Goal: Transaction & Acquisition: Purchase product/service

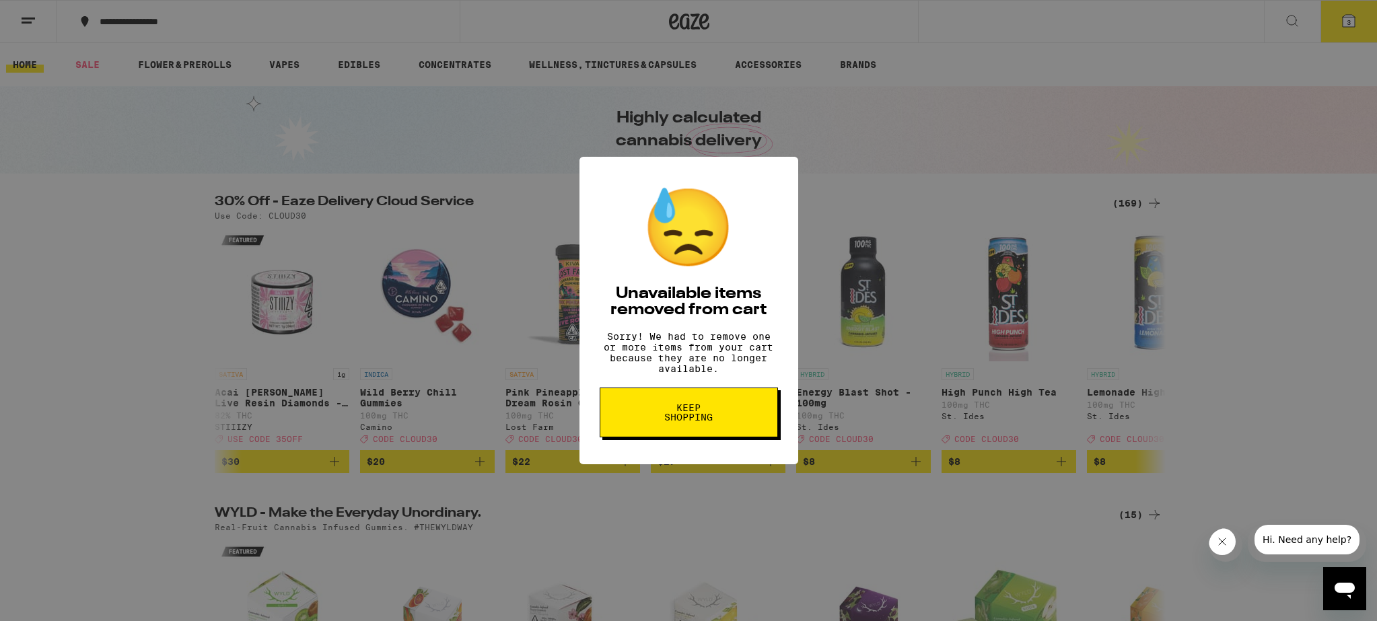
click at [686, 422] on span "Keep Shopping" at bounding box center [688, 412] width 69 height 19
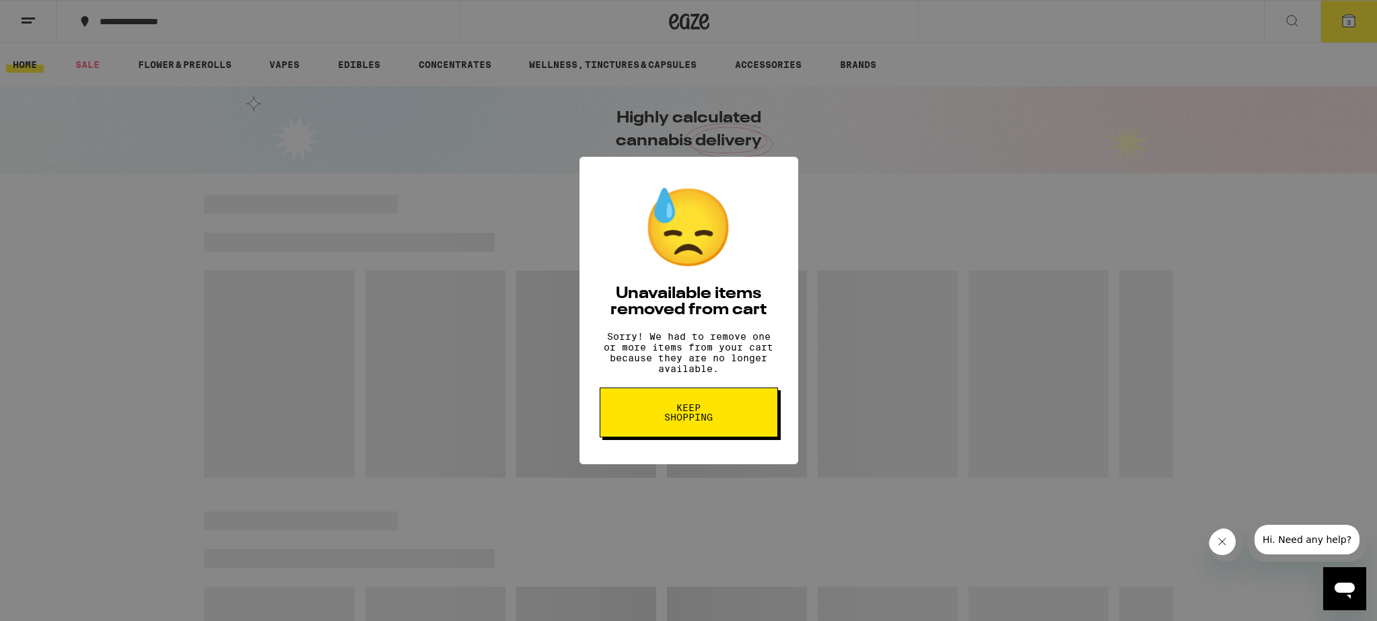
click at [673, 413] on span "Keep Shopping" at bounding box center [688, 412] width 69 height 19
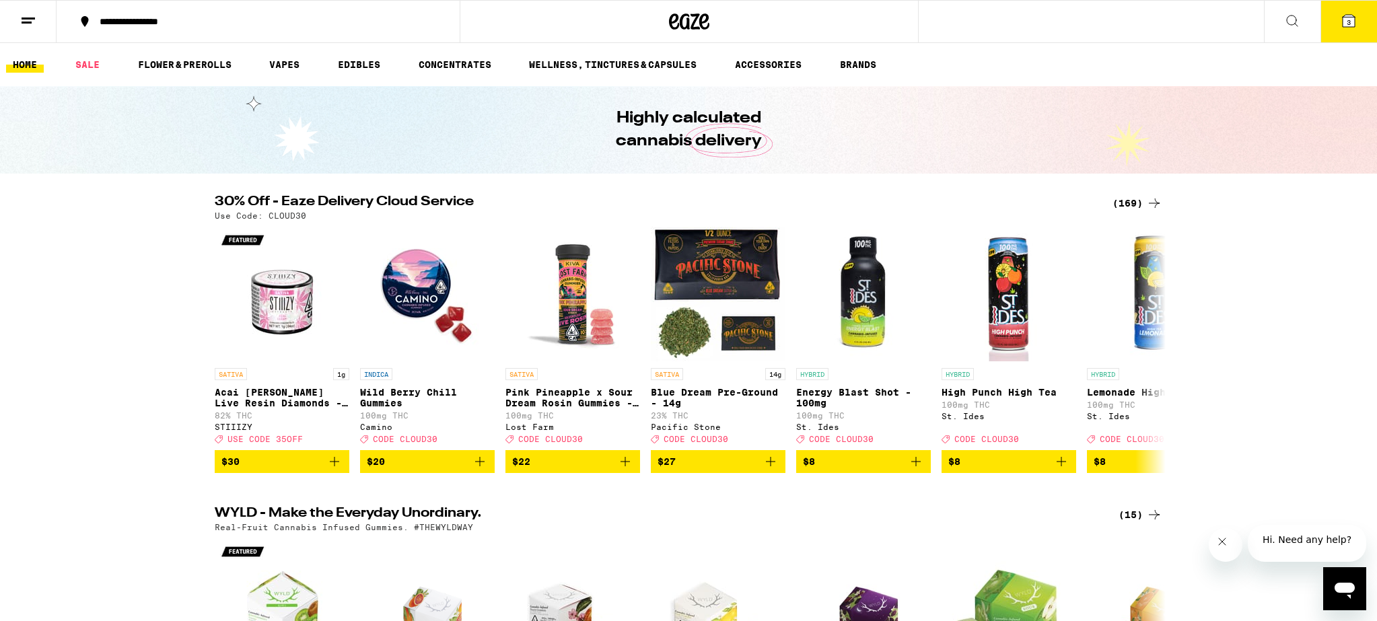
click at [1335, 20] on button "3" at bounding box center [1348, 22] width 57 height 42
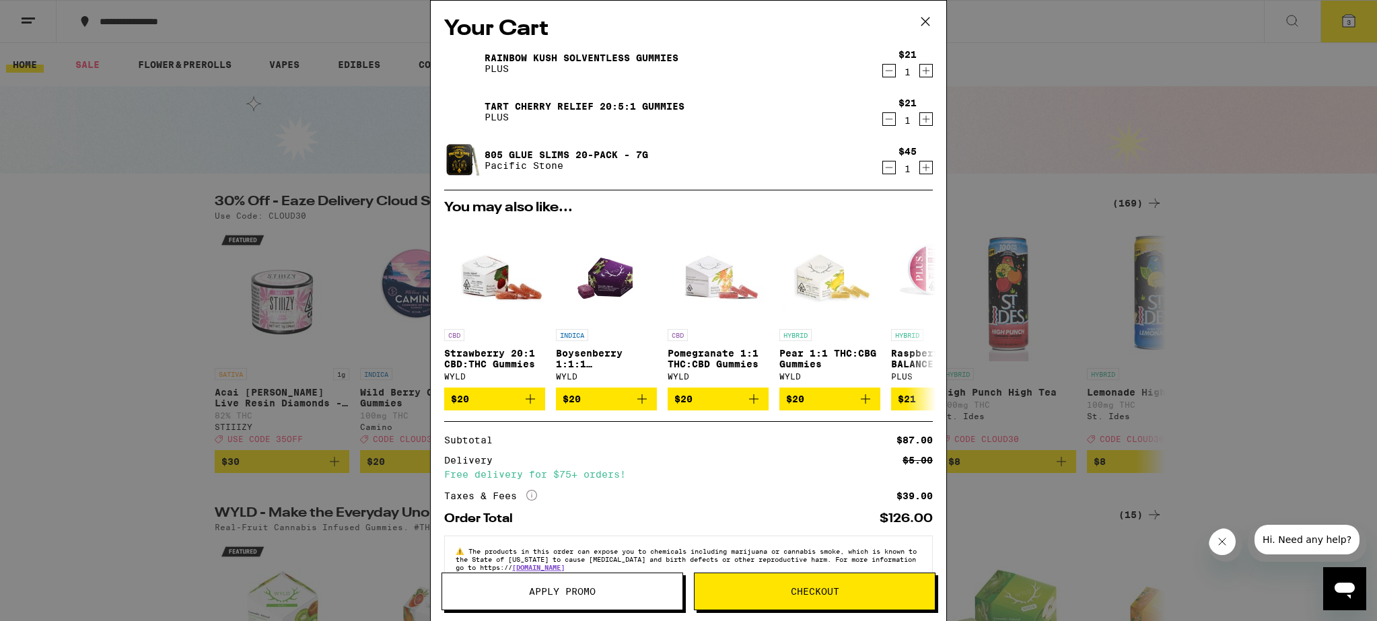
click at [891, 69] on icon "Decrement" at bounding box center [889, 71] width 12 height 16
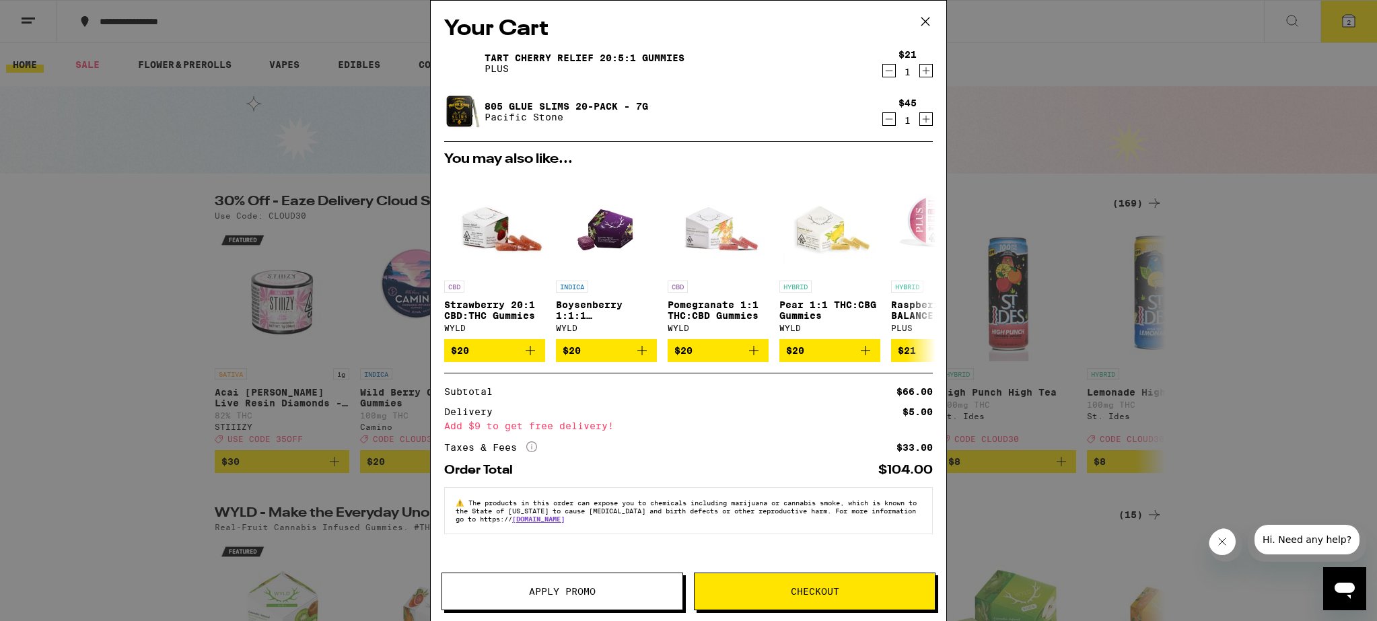
click at [891, 69] on icon "Decrement" at bounding box center [889, 71] width 12 height 16
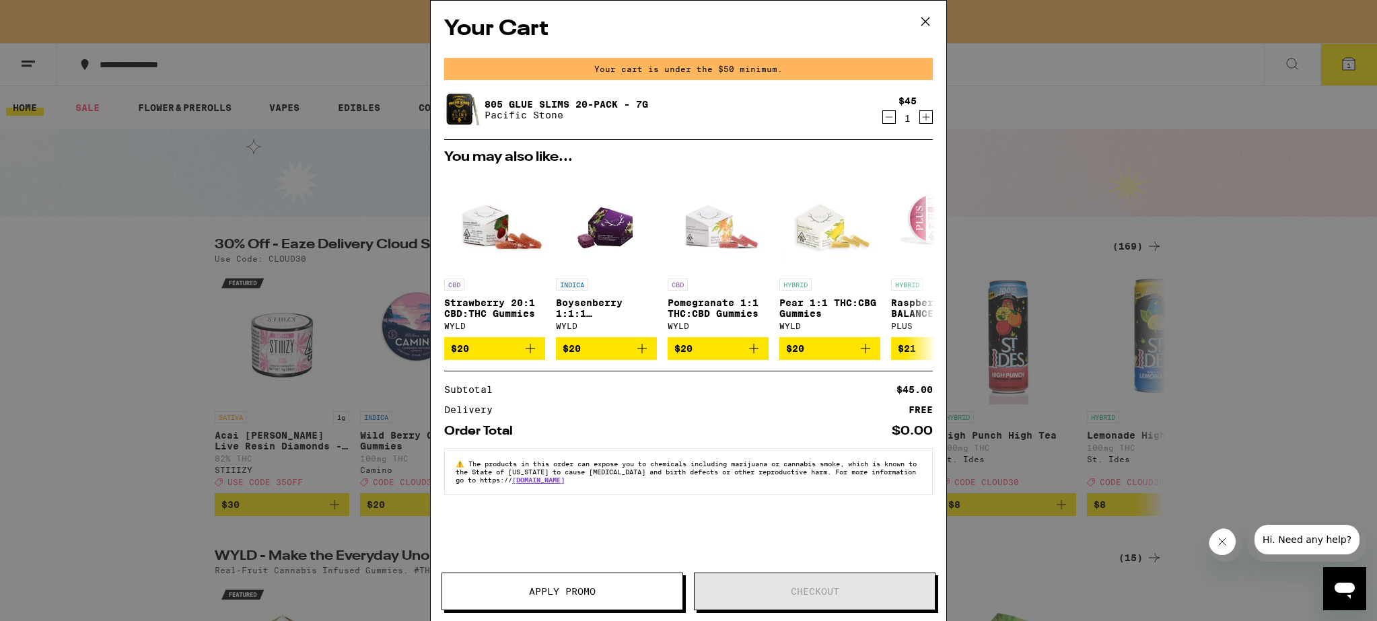
click at [932, 113] on button "Increment" at bounding box center [925, 116] width 13 height 13
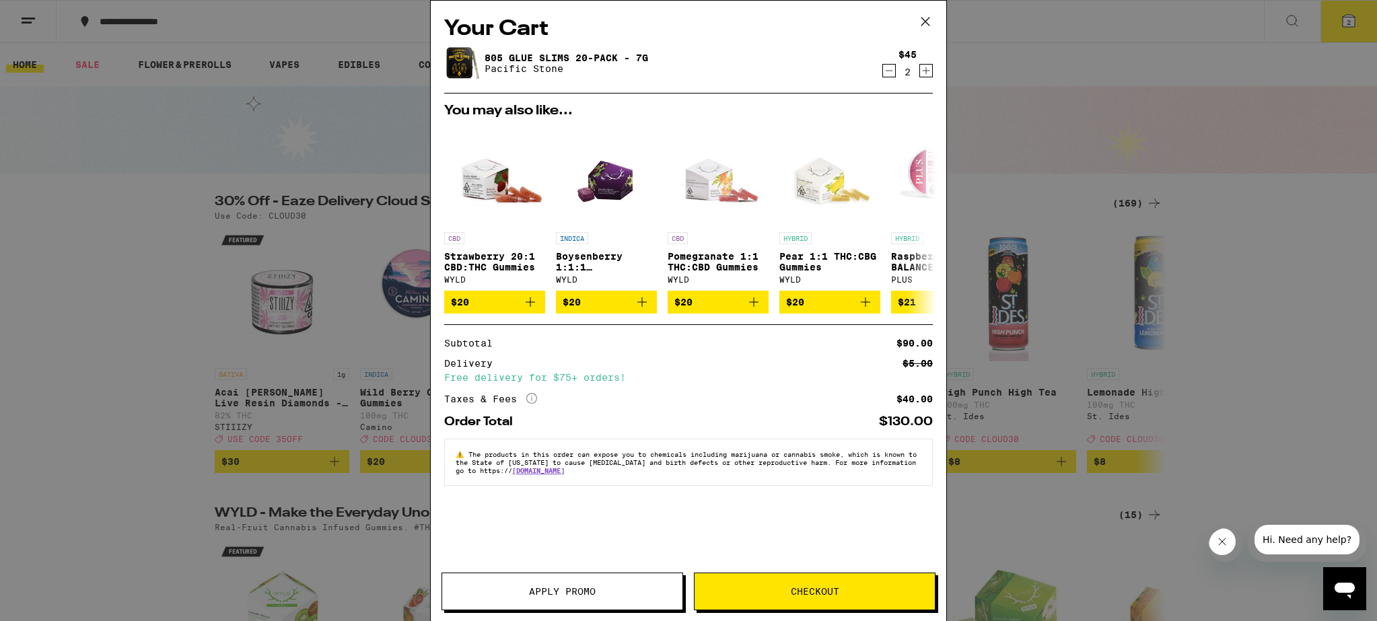
click at [926, 12] on icon at bounding box center [925, 21] width 20 height 20
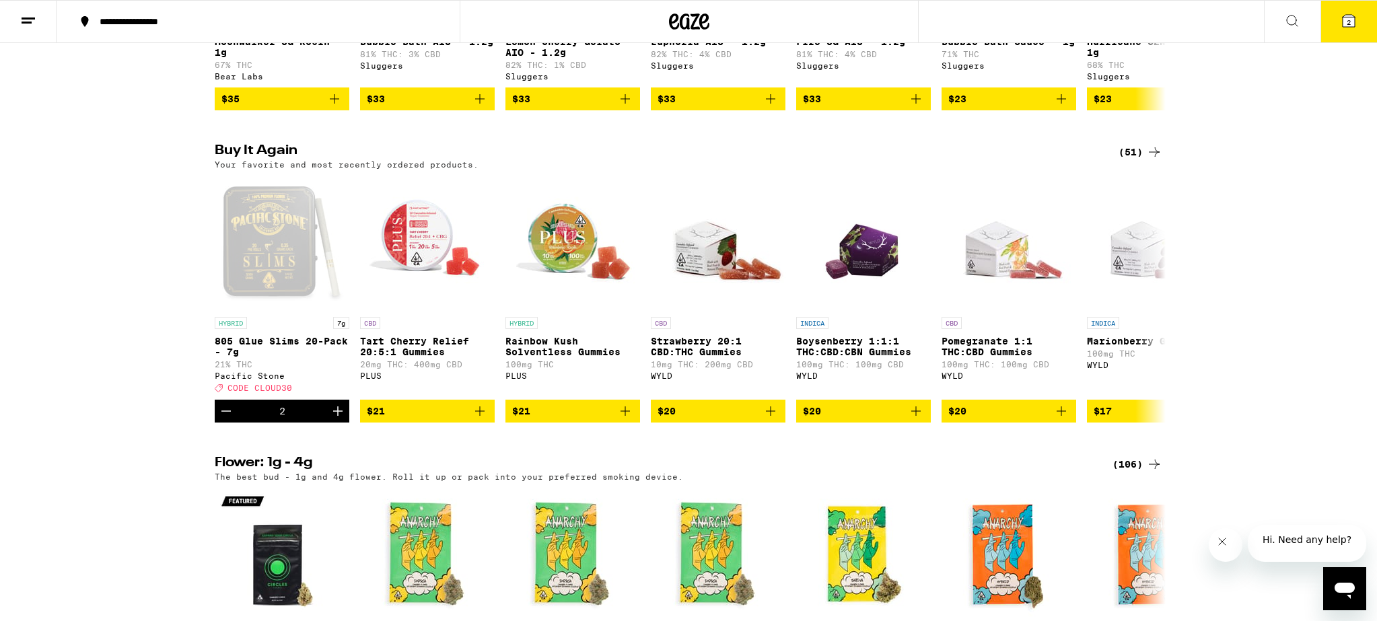
scroll to position [1265, 0]
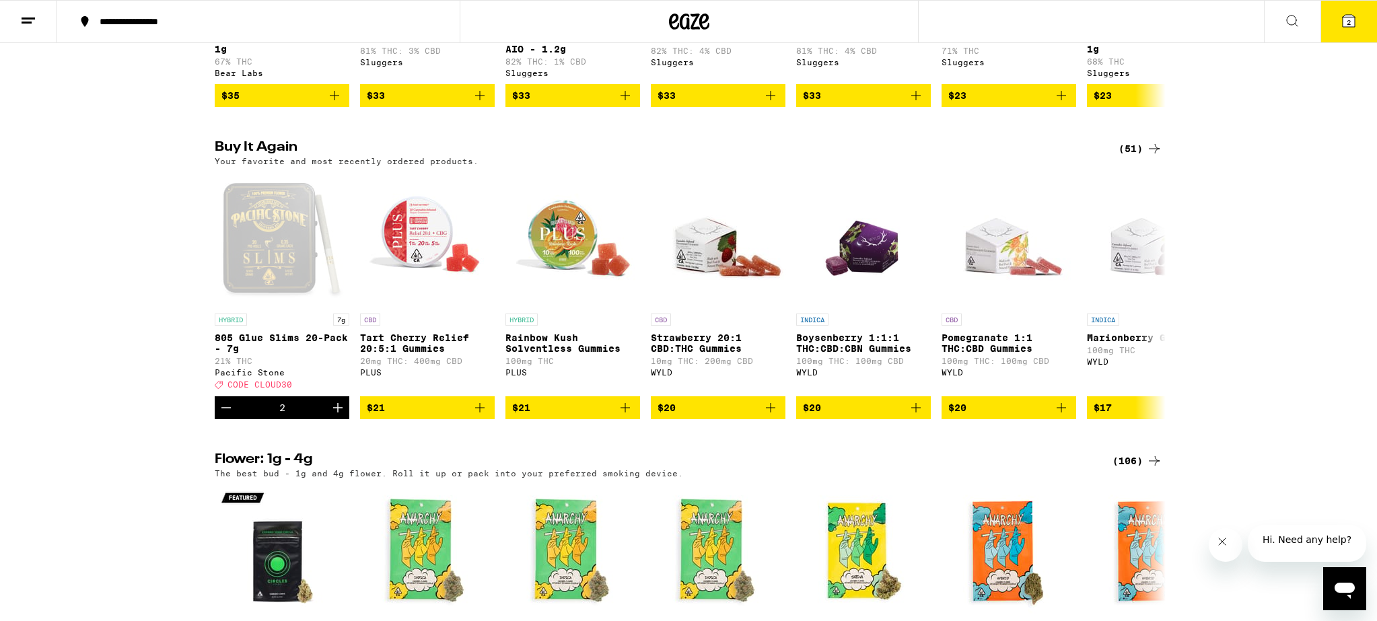
click at [1160, 157] on icon at bounding box center [1154, 149] width 16 height 16
click at [1131, 157] on div "(51)" at bounding box center [1141, 149] width 44 height 16
click at [1133, 157] on div "(51)" at bounding box center [1141, 149] width 44 height 16
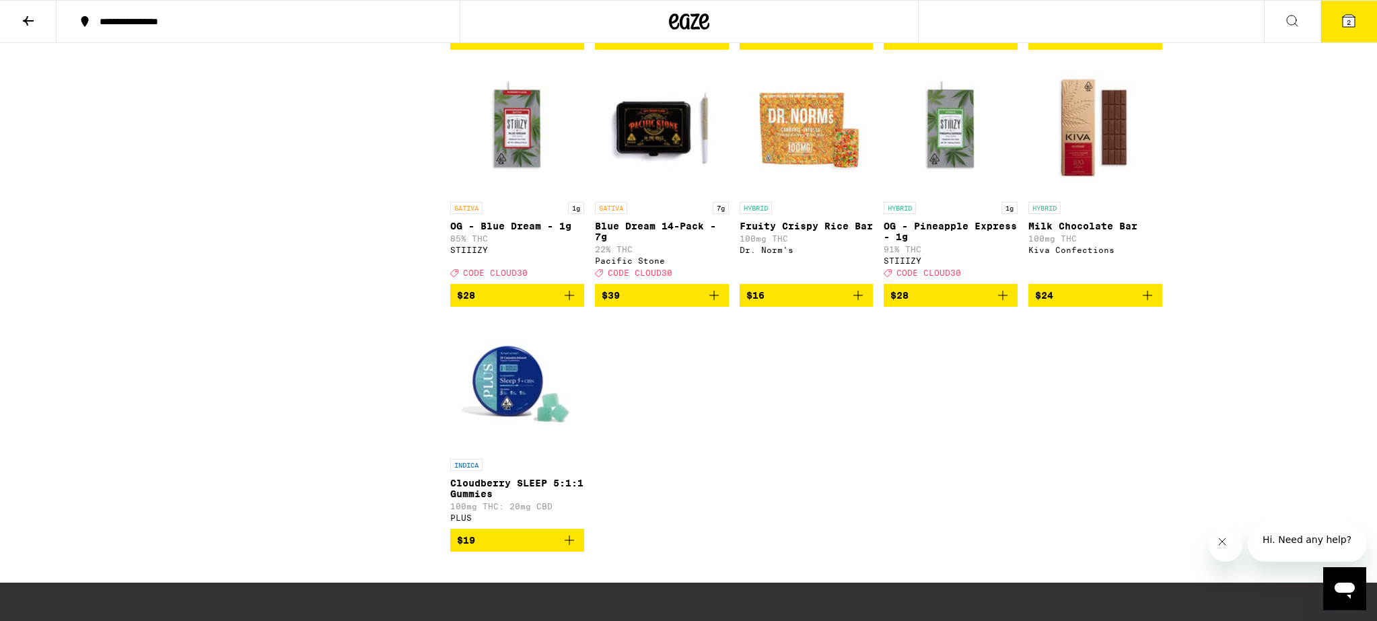
scroll to position [2417, 0]
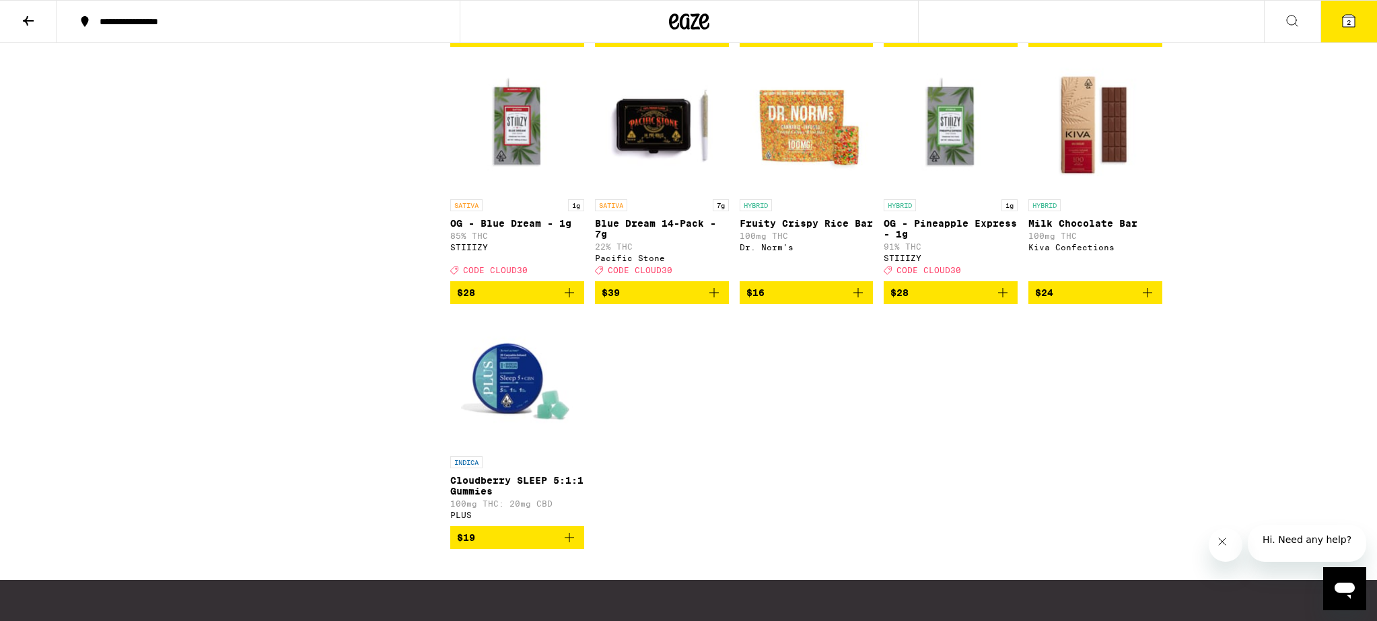
click at [1348, 13] on icon at bounding box center [1349, 21] width 16 height 16
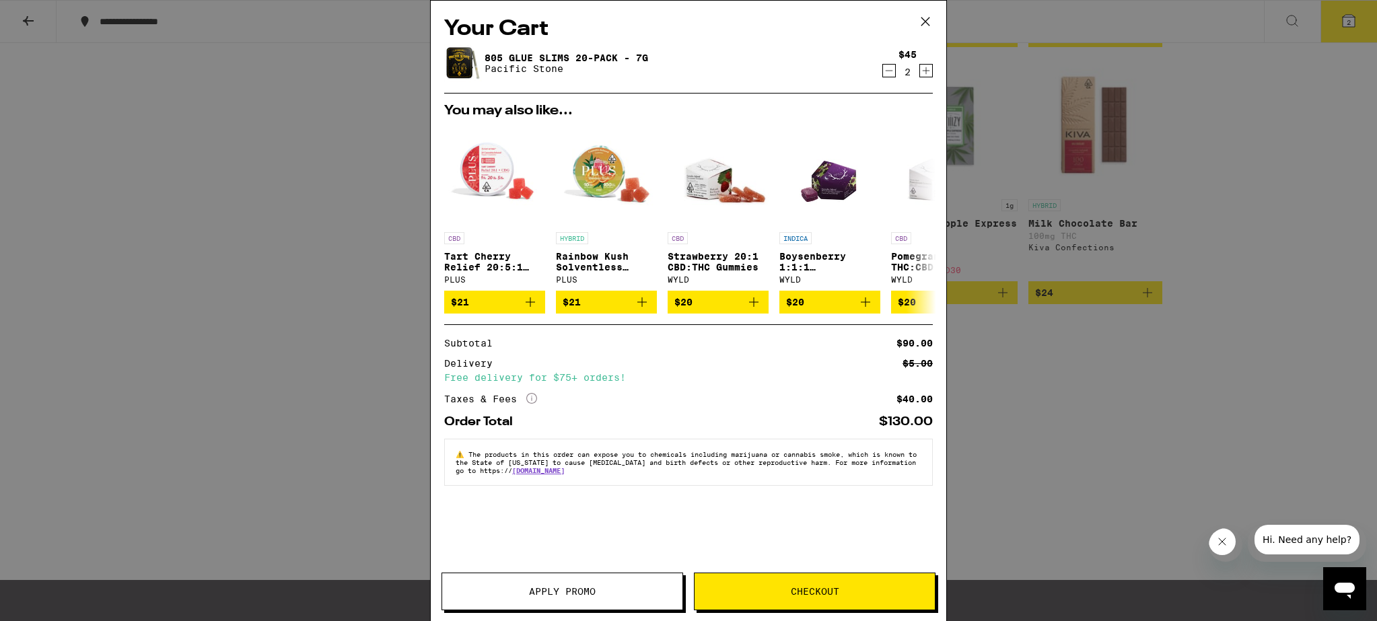
click at [605, 580] on button "Apply Promo" at bounding box center [562, 592] width 242 height 38
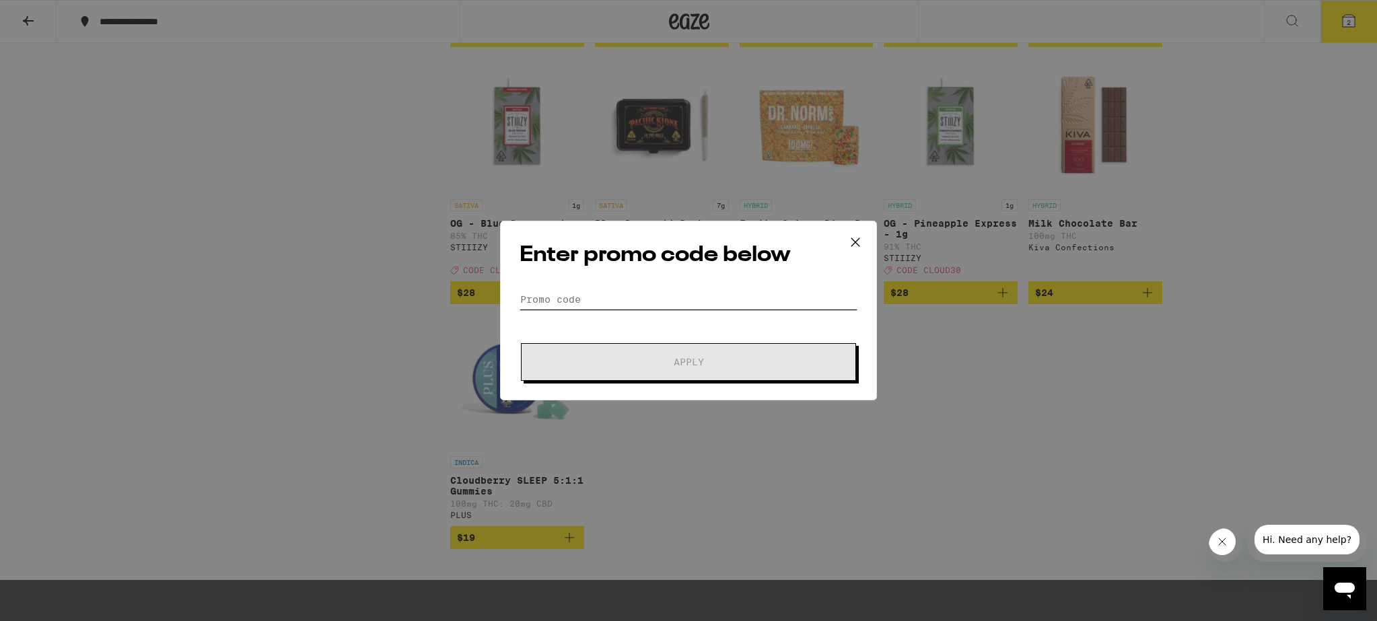
click at [612, 301] on input "Promo Code" at bounding box center [689, 299] width 338 height 20
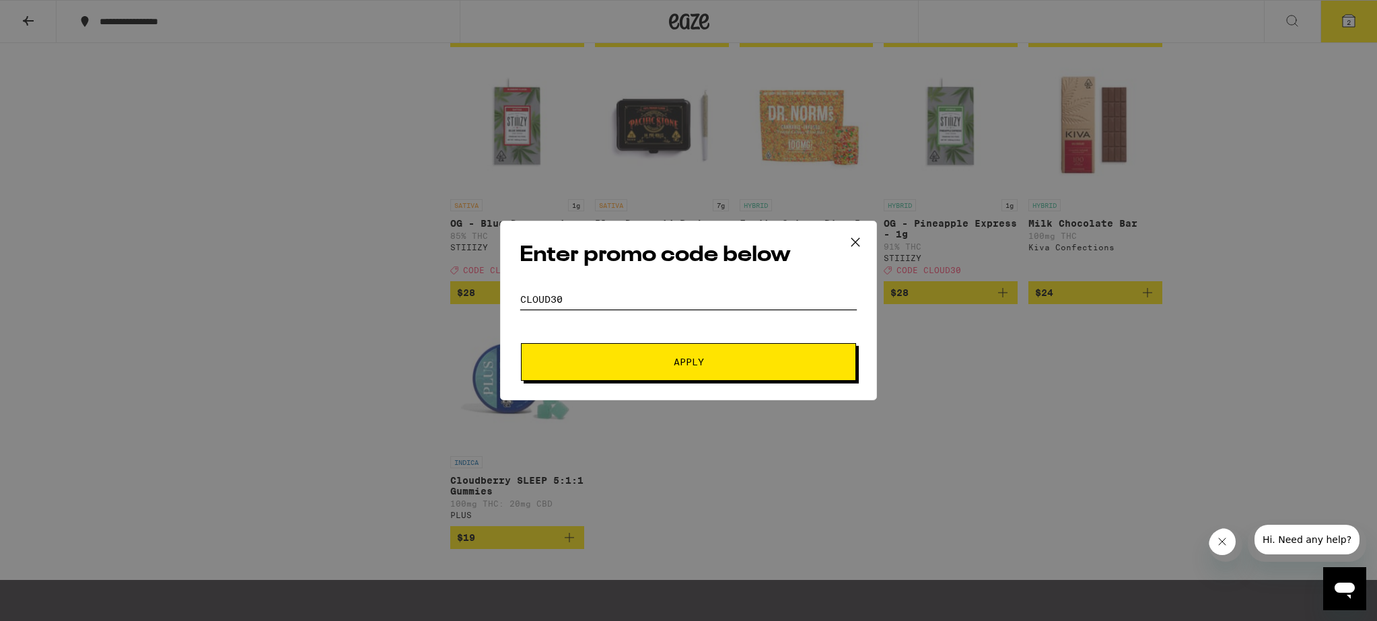
type input "CLOUD30"
click at [614, 364] on span "Apply" at bounding box center [688, 361] width 242 height 9
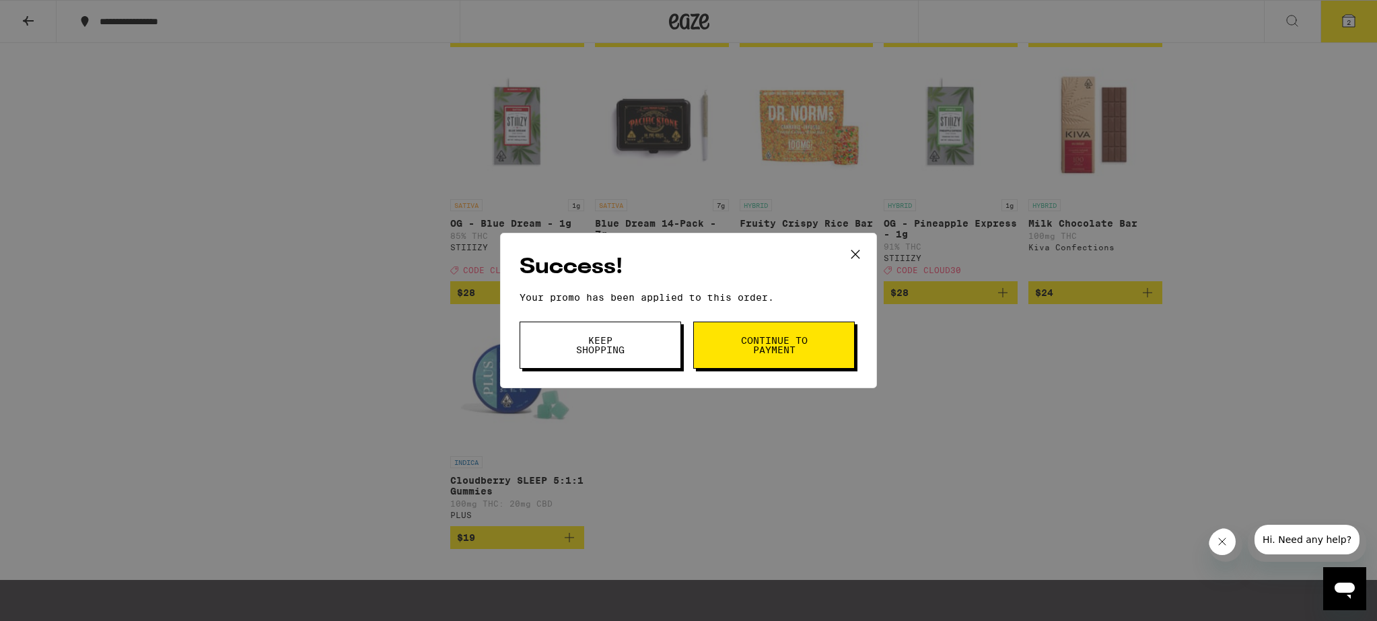
click at [740, 347] on span "Continue to payment" at bounding box center [774, 345] width 69 height 19
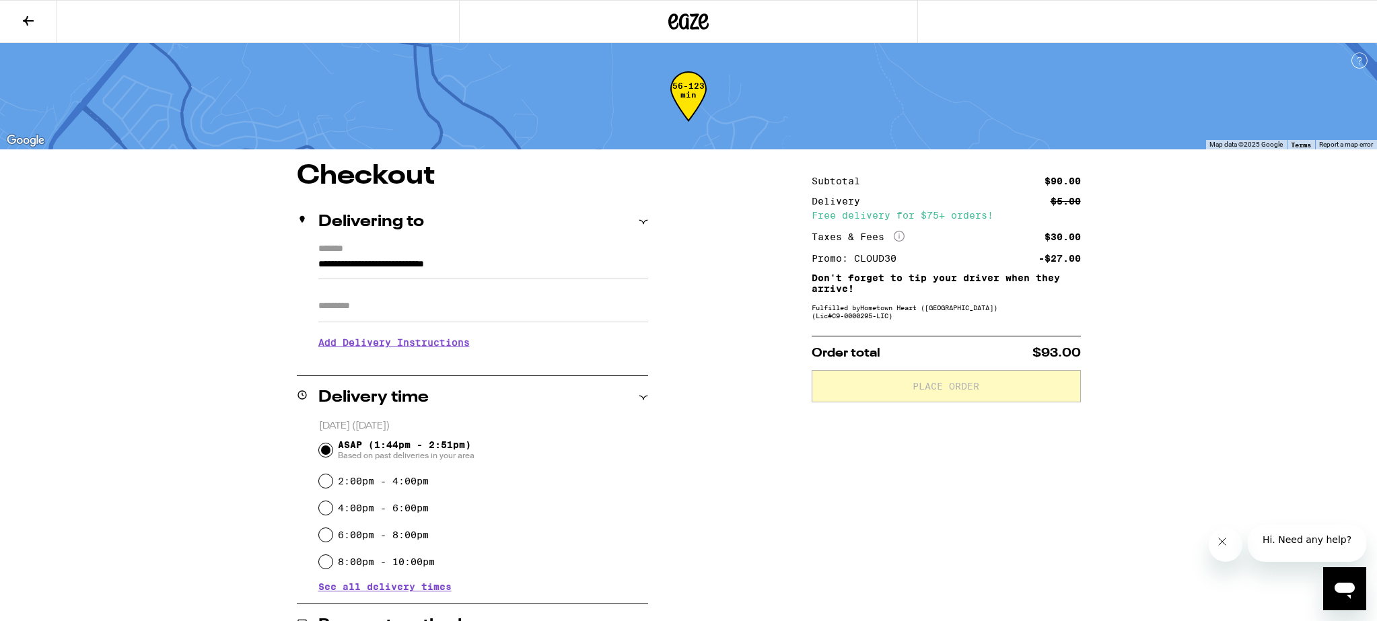
click at [497, 279] on input "**********" at bounding box center [483, 267] width 330 height 23
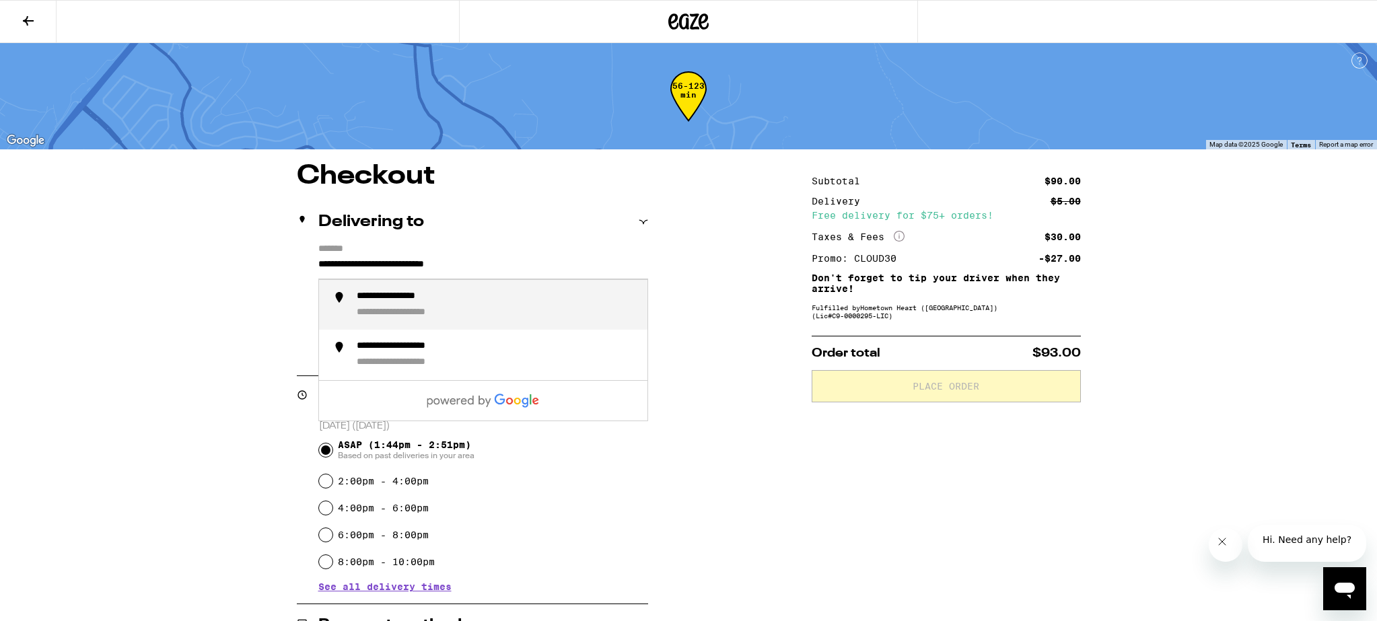
click at [444, 312] on div "**********" at bounding box center [418, 313] width 122 height 13
type input "**********"
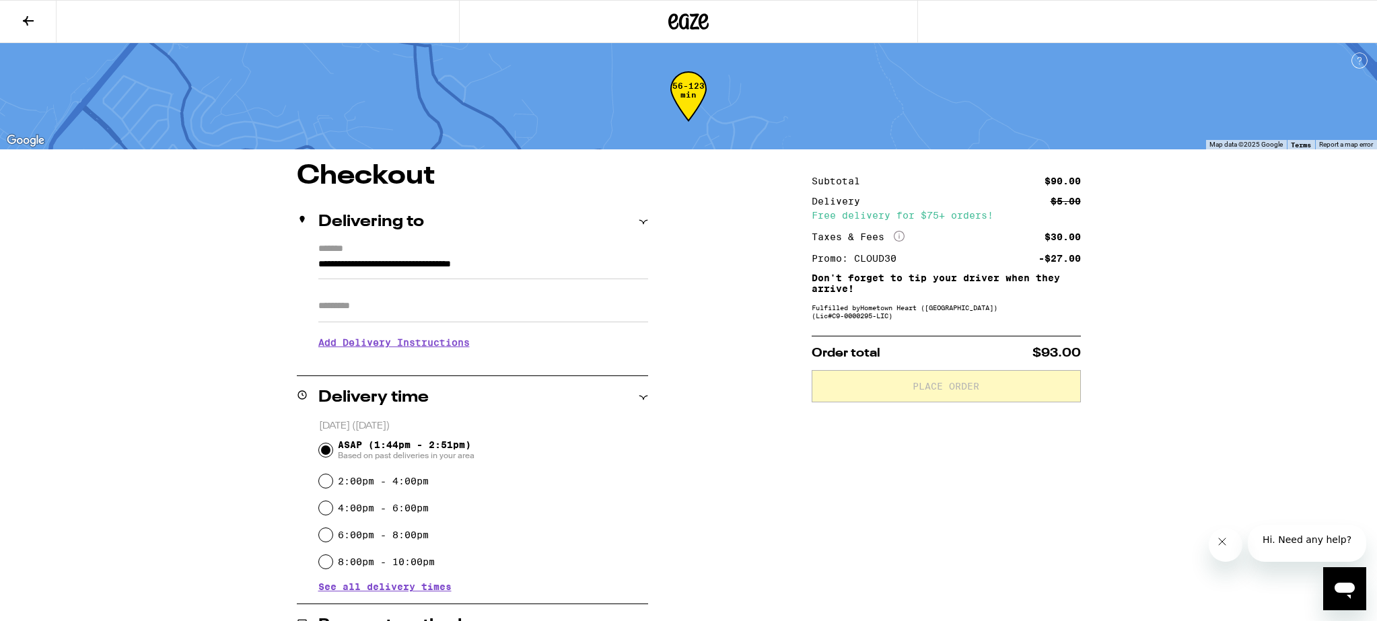
click at [425, 346] on h3 "Add Delivery Instructions" at bounding box center [483, 342] width 330 height 31
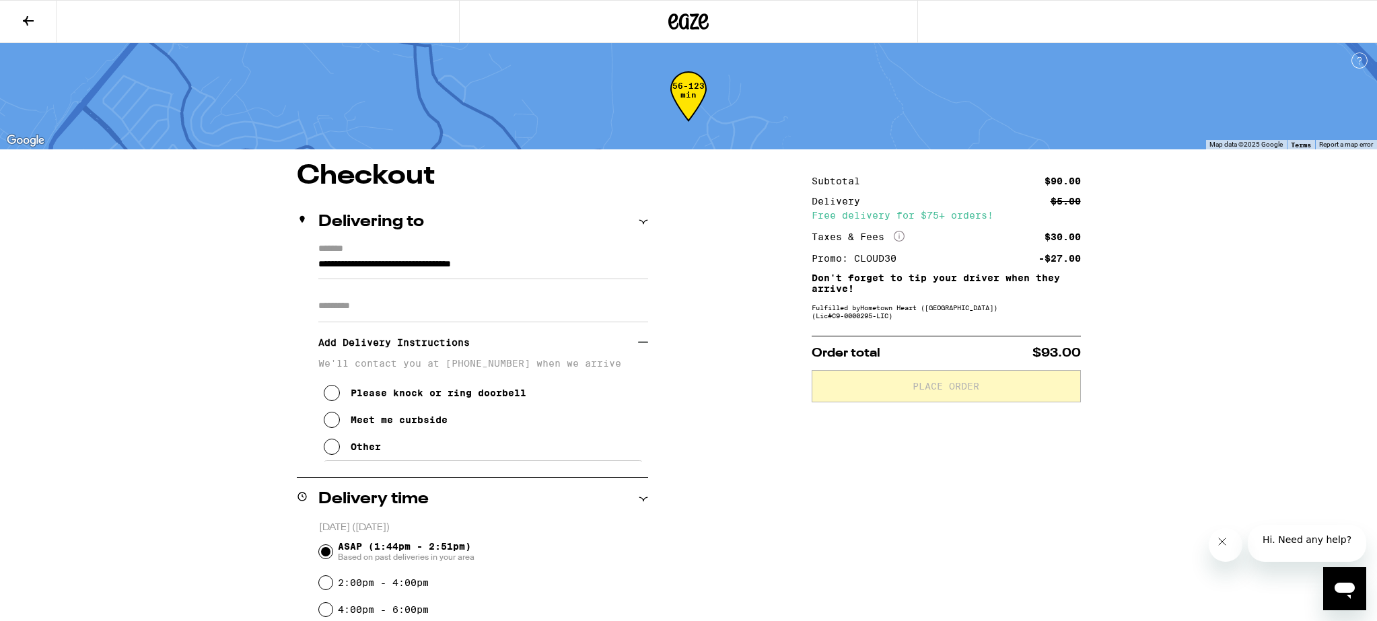
click at [332, 454] on icon at bounding box center [332, 447] width 16 height 16
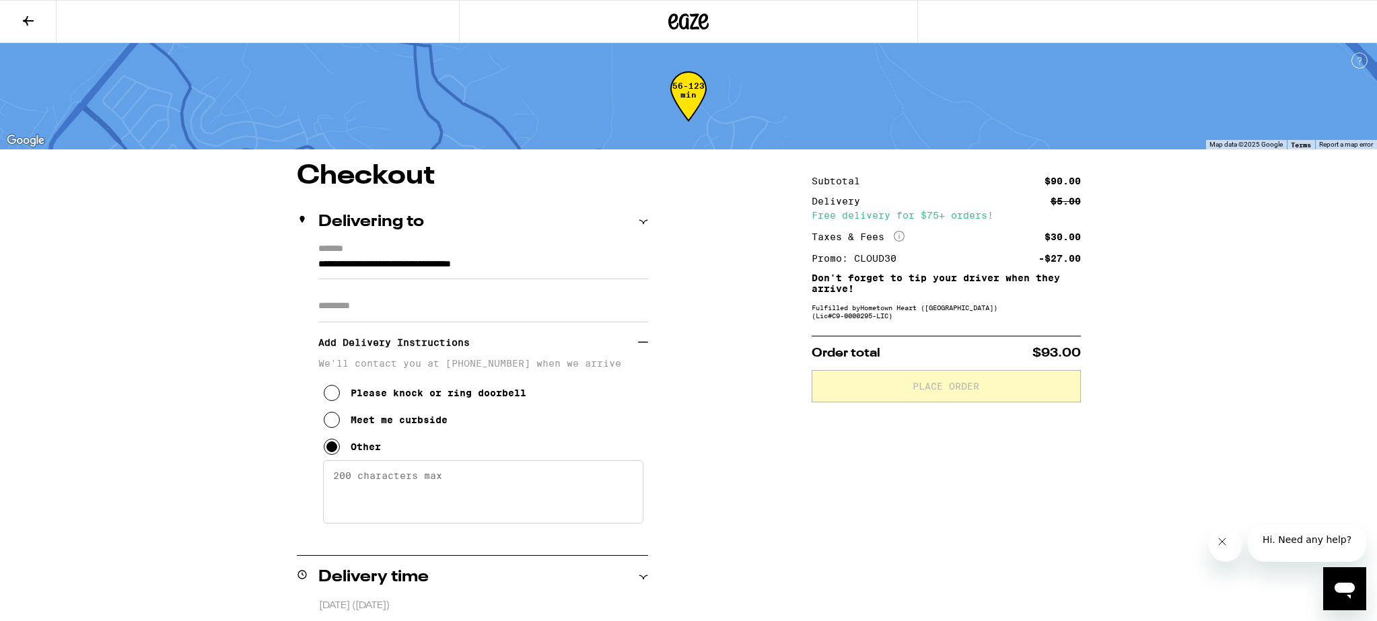
click at [363, 483] on textarea "Enter any other delivery instructions you want driver to know" at bounding box center [483, 491] width 320 height 63
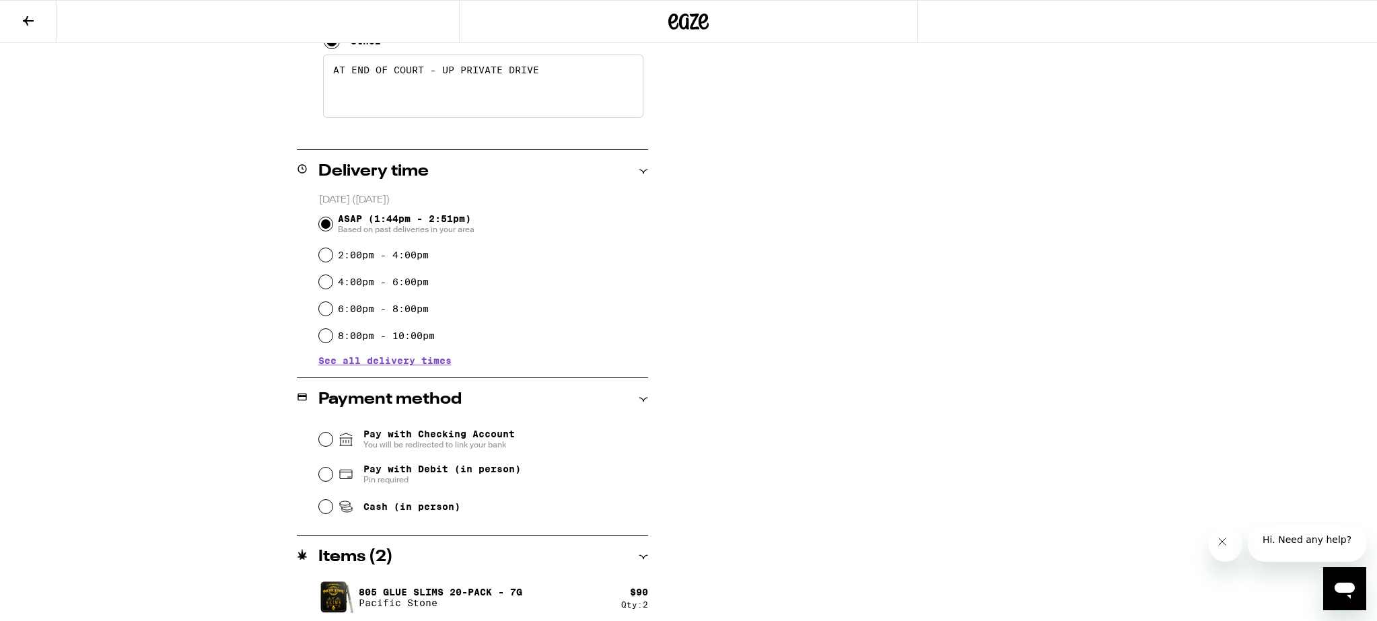
scroll to position [413, 0]
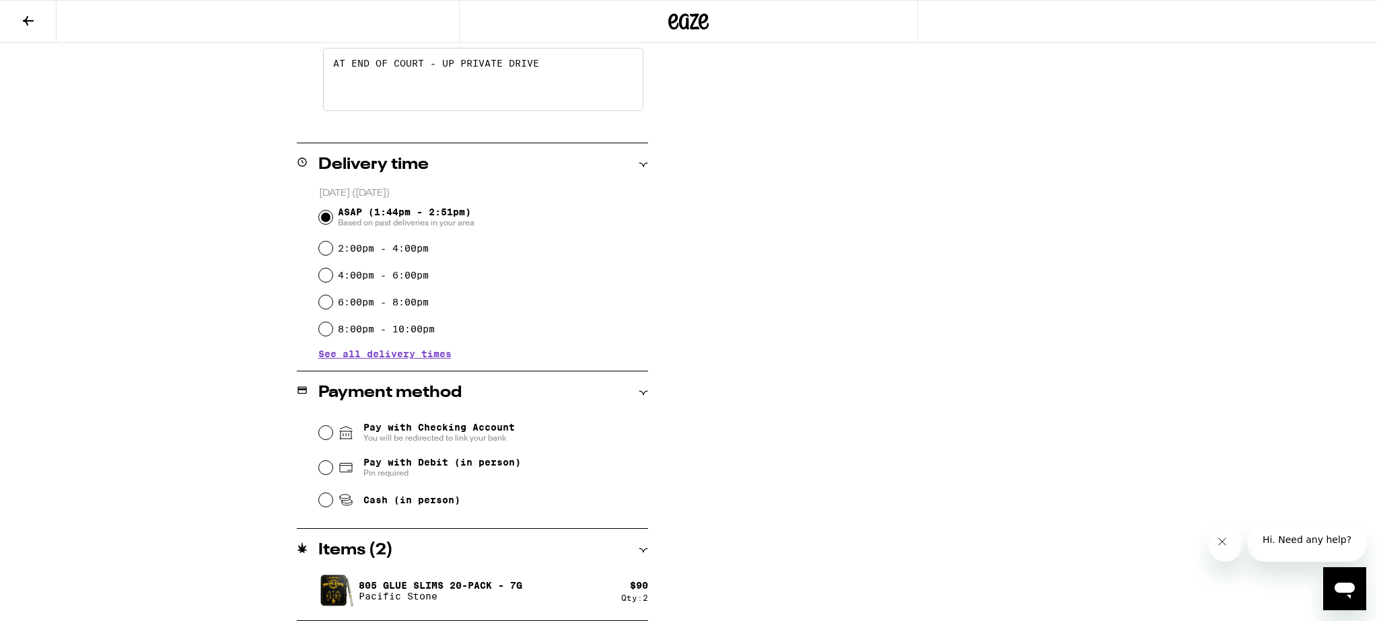
type textarea "AT END OF COURT - UP PRIVATE DRIVE"
click at [324, 501] on input "Cash (in person)" at bounding box center [325, 499] width 13 height 13
radio input "true"
click at [1219, 540] on icon "Close message from company" at bounding box center [1221, 541] width 11 height 11
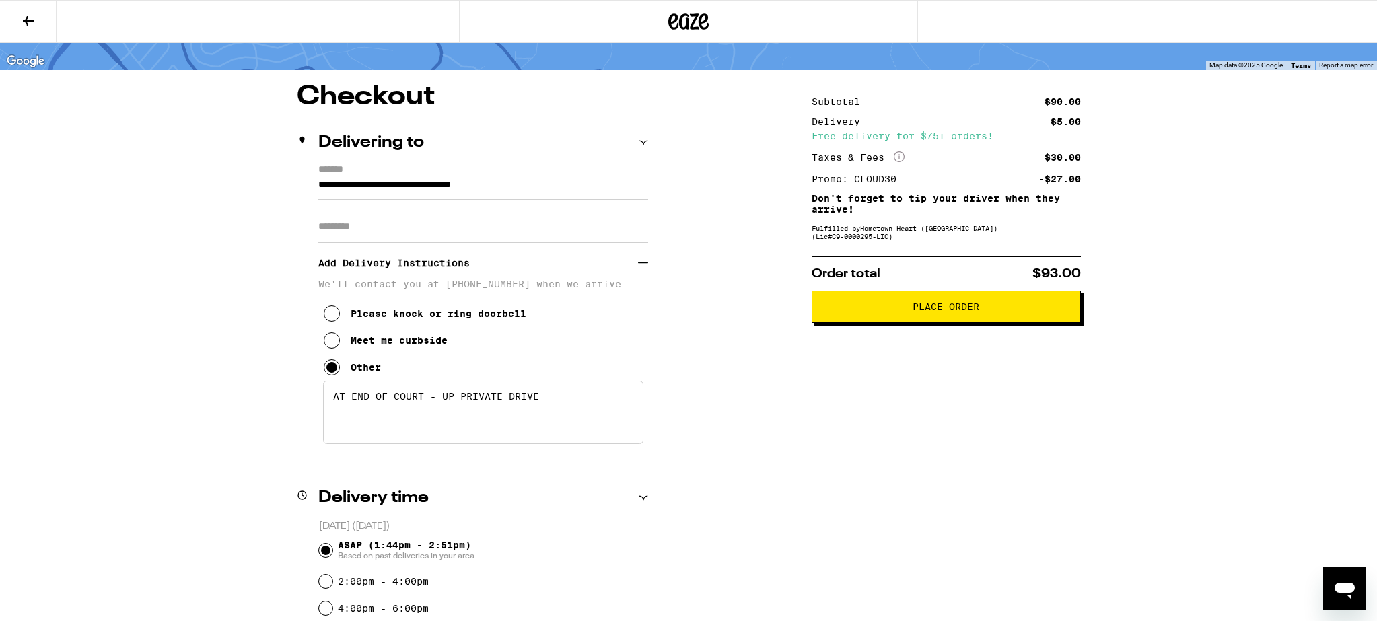
scroll to position [62, 0]
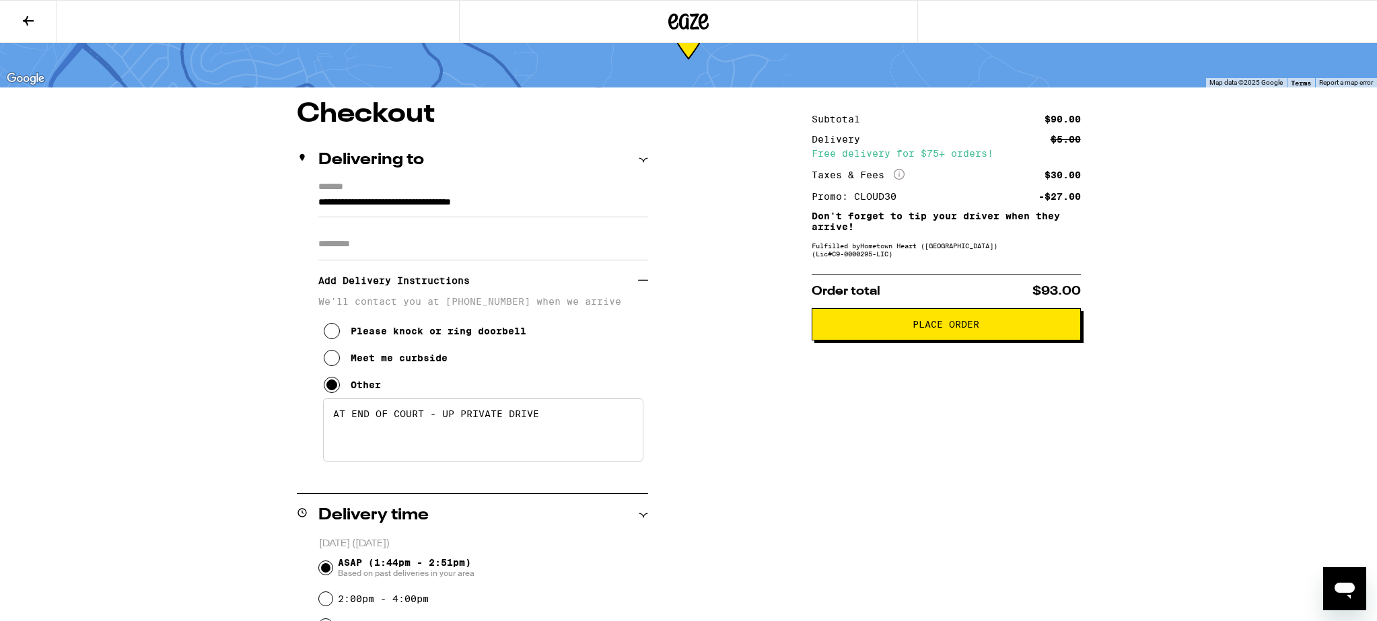
click at [971, 324] on span "Place Order" at bounding box center [946, 324] width 67 height 9
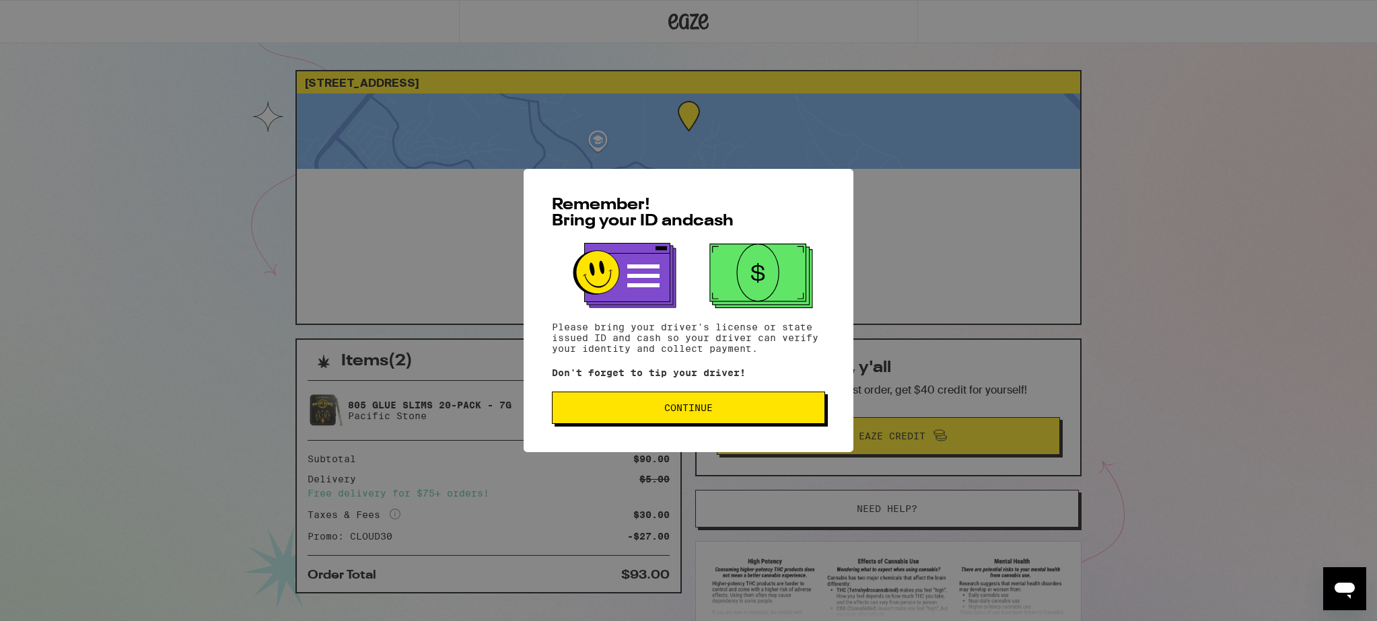
click at [717, 404] on button "Continue" at bounding box center [688, 408] width 273 height 32
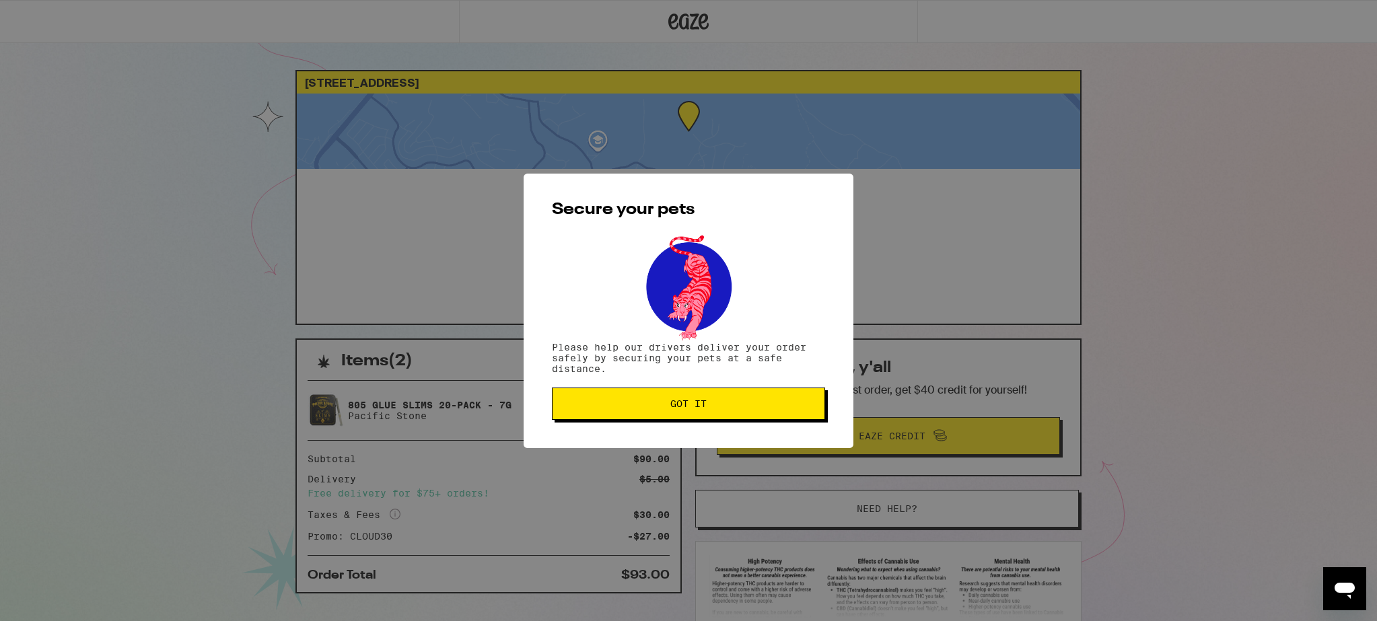
click at [717, 404] on span "Got it" at bounding box center [688, 403] width 250 height 9
